Goal: Find specific page/section: Find specific page/section

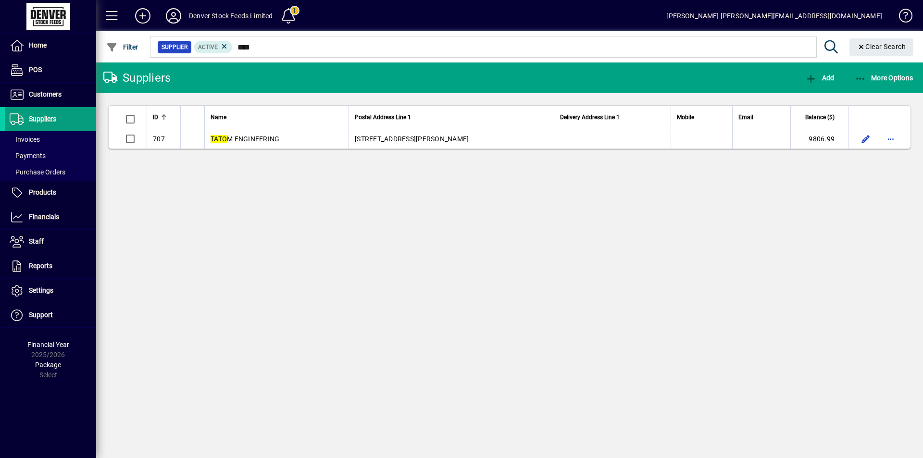
click at [30, 218] on span "Financials" at bounding box center [44, 217] width 30 height 8
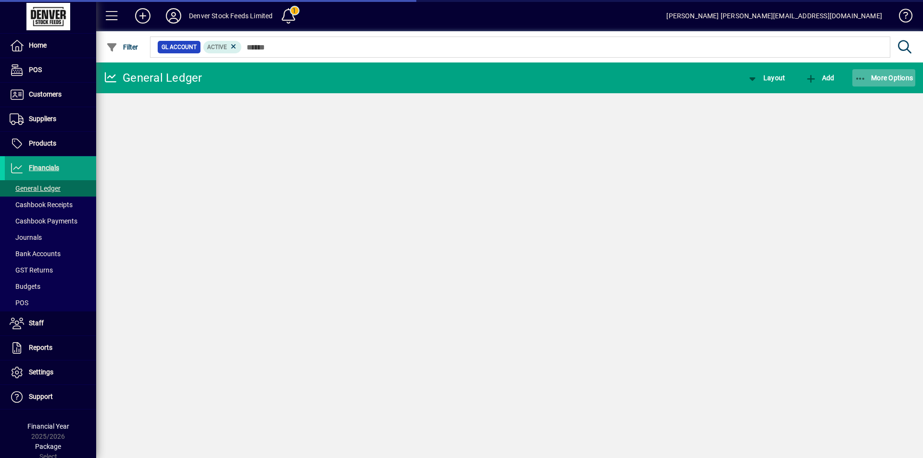
click at [881, 76] on span "More Options" at bounding box center [884, 78] width 59 height 8
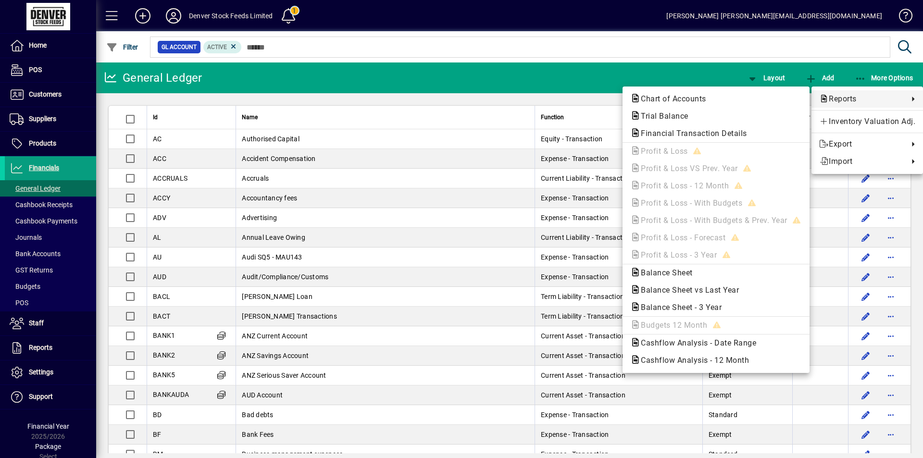
click at [17, 46] on div at bounding box center [461, 229] width 923 height 458
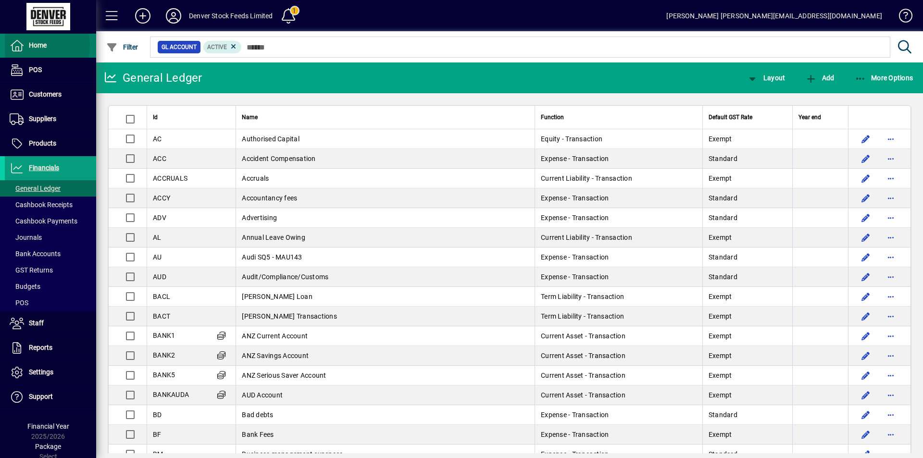
click at [18, 46] on icon at bounding box center [17, 46] width 14 height 12
